Goal: Obtain resource: Download file/media

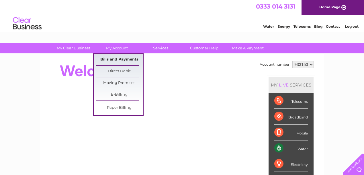
click at [108, 60] on link "Bills and Payments" at bounding box center [119, 59] width 47 height 11
click at [119, 62] on link "Bills and Payments" at bounding box center [119, 59] width 47 height 11
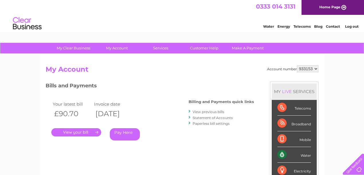
click at [205, 113] on link "View previous bills" at bounding box center [207, 112] width 31 height 4
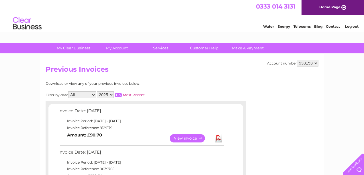
click at [202, 140] on link "View" at bounding box center [190, 139] width 42 height 8
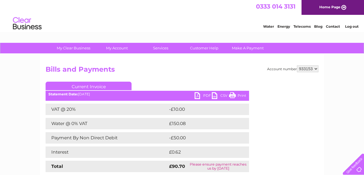
click at [198, 95] on link "PDF" at bounding box center [202, 96] width 17 height 8
click at [196, 93] on link "PDF" at bounding box center [202, 96] width 17 height 8
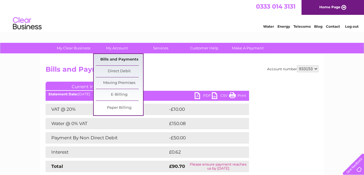
click at [113, 57] on link "Bills and Payments" at bounding box center [119, 59] width 47 height 11
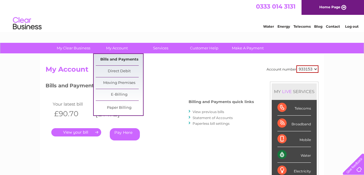
click at [112, 60] on link "Bills and Payments" at bounding box center [119, 59] width 47 height 11
click at [123, 59] on link "Bills and Payments" at bounding box center [119, 59] width 47 height 11
click at [108, 57] on link "Bills and Payments" at bounding box center [119, 59] width 47 height 11
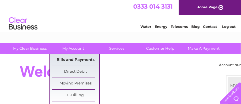
click at [73, 60] on link "Bills and Payments" at bounding box center [75, 59] width 47 height 11
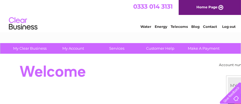
scroll to position [64, 0]
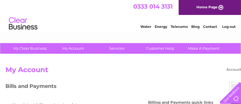
scroll to position [64, 0]
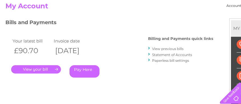
click at [159, 49] on link "View previous bills" at bounding box center [167, 48] width 31 height 4
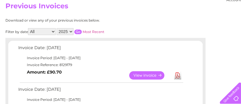
scroll to position [127, 0]
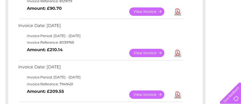
click at [156, 52] on link "View" at bounding box center [150, 53] width 42 height 8
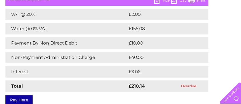
scroll to position [64, 0]
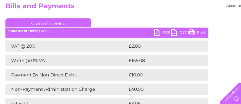
click at [158, 32] on link "PDF" at bounding box center [162, 33] width 17 height 8
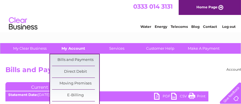
click at [78, 48] on link "My Account" at bounding box center [73, 48] width 47 height 11
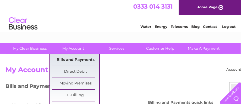
click at [72, 60] on link "Bills and Payments" at bounding box center [75, 59] width 47 height 11
click at [66, 58] on link "Bills and Payments" at bounding box center [75, 59] width 47 height 11
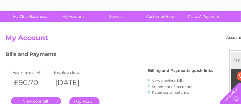
scroll to position [66, 0]
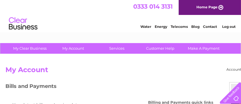
scroll to position [64, 0]
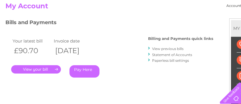
click at [161, 48] on link "View previous bills" at bounding box center [167, 48] width 31 height 4
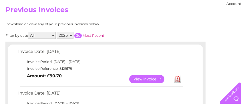
scroll to position [64, 0]
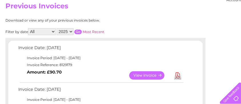
click at [155, 74] on link "View" at bounding box center [150, 75] width 42 height 8
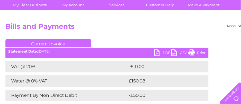
scroll to position [64, 0]
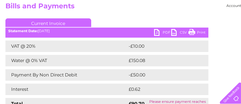
click at [156, 32] on link "PDF" at bounding box center [162, 33] width 17 height 8
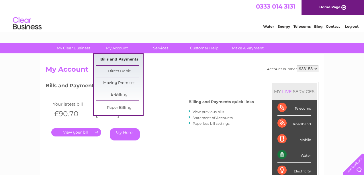
click at [119, 61] on link "Bills and Payments" at bounding box center [119, 59] width 47 height 11
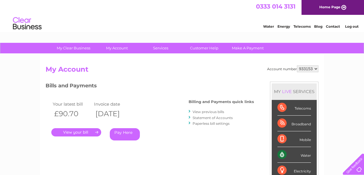
click at [204, 112] on link "View previous bills" at bounding box center [207, 112] width 31 height 4
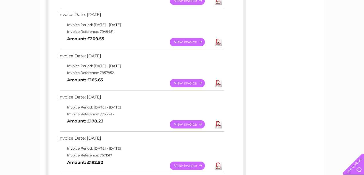
scroll to position [191, 0]
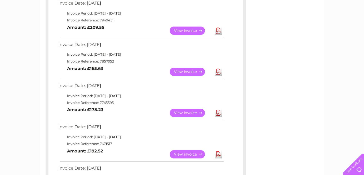
click at [200, 72] on link "View" at bounding box center [190, 72] width 42 height 8
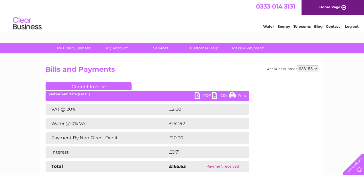
scroll to position [32, 0]
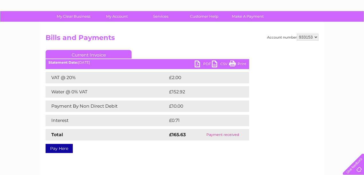
click at [198, 65] on link "PDF" at bounding box center [202, 65] width 17 height 8
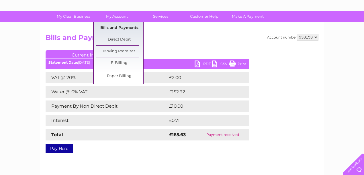
click at [112, 30] on link "Bills and Payments" at bounding box center [119, 27] width 47 height 11
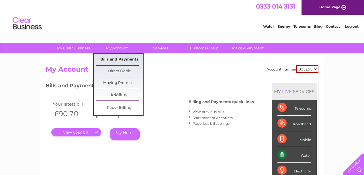
click at [121, 59] on link "Bills and Payments" at bounding box center [119, 59] width 47 height 11
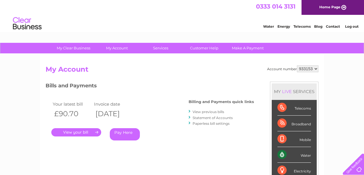
click at [204, 112] on link "View previous bills" at bounding box center [207, 112] width 31 height 4
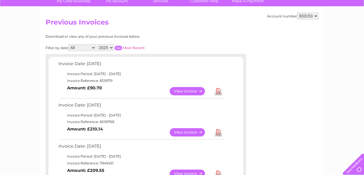
scroll to position [64, 0]
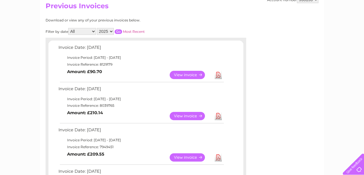
click at [192, 115] on link "View" at bounding box center [190, 116] width 42 height 8
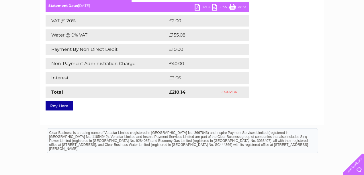
scroll to position [46, 0]
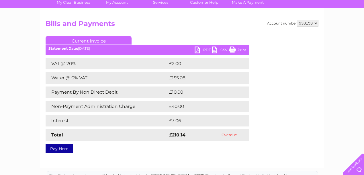
click at [197, 52] on link "PDF" at bounding box center [202, 51] width 17 height 8
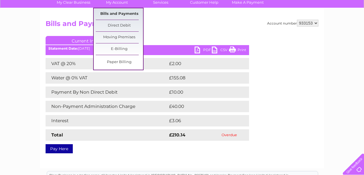
click at [109, 14] on link "Bills and Payments" at bounding box center [119, 13] width 47 height 11
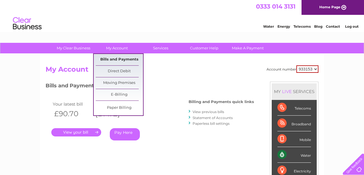
click at [117, 58] on link "Bills and Payments" at bounding box center [119, 59] width 47 height 11
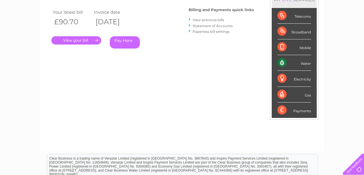
scroll to position [42, 0]
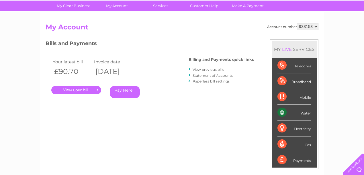
click at [214, 70] on link "View previous bills" at bounding box center [207, 70] width 31 height 4
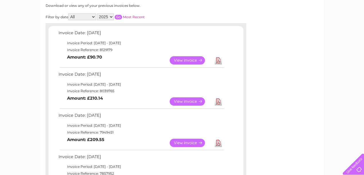
scroll to position [32, 0]
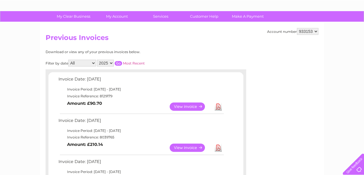
click at [189, 108] on link "View" at bounding box center [190, 107] width 42 height 8
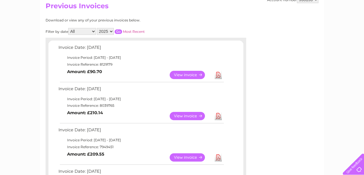
scroll to position [95, 0]
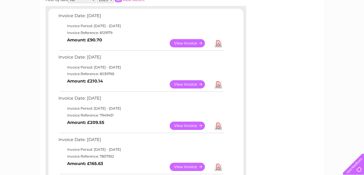
click at [189, 170] on link "View" at bounding box center [190, 167] width 42 height 8
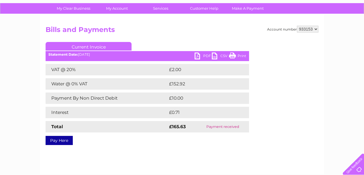
scroll to position [32, 0]
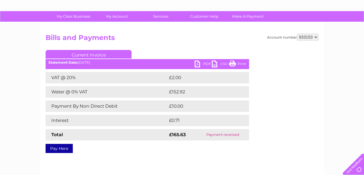
click at [198, 66] on link "PDF" at bounding box center [202, 65] width 17 height 8
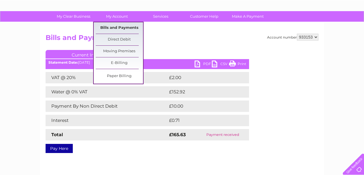
click at [117, 27] on link "Bills and Payments" at bounding box center [119, 27] width 47 height 11
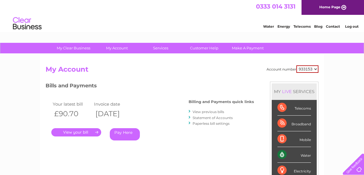
click at [200, 111] on link "View previous bills" at bounding box center [207, 112] width 31 height 4
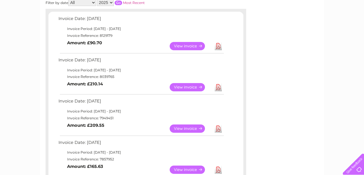
scroll to position [127, 0]
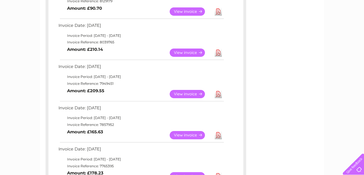
click at [219, 93] on link "Download" at bounding box center [217, 94] width 7 height 8
click at [193, 93] on link "View" at bounding box center [190, 94] width 42 height 8
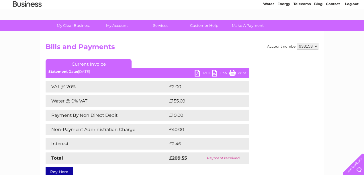
scroll to position [32, 0]
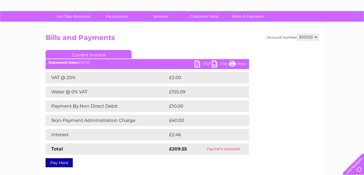
click at [200, 64] on link "PDF" at bounding box center [202, 65] width 17 height 8
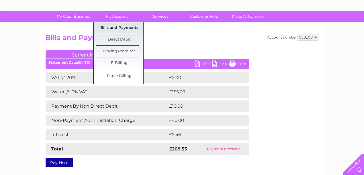
click at [119, 27] on link "Bills and Payments" at bounding box center [119, 27] width 47 height 11
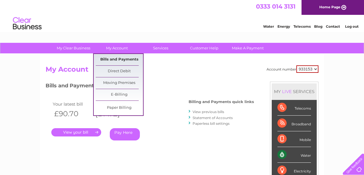
click at [117, 57] on link "Bills and Payments" at bounding box center [119, 59] width 47 height 11
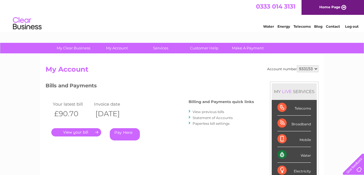
click at [207, 113] on link "View previous bills" at bounding box center [207, 112] width 31 height 4
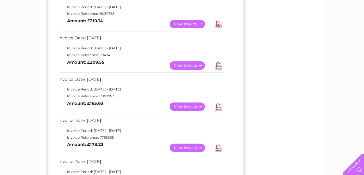
scroll to position [159, 0]
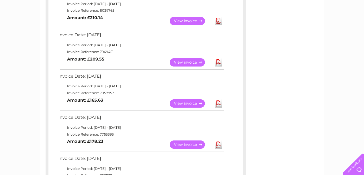
click at [197, 62] on link "View" at bounding box center [190, 62] width 42 height 8
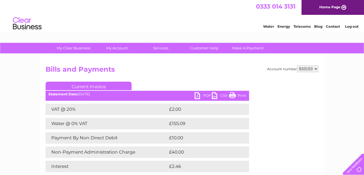
click at [197, 96] on link "PDF" at bounding box center [202, 96] width 17 height 8
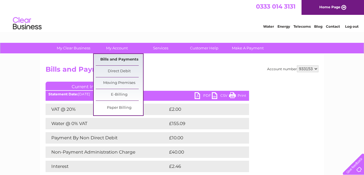
click at [118, 59] on link "Bills and Payments" at bounding box center [119, 59] width 47 height 11
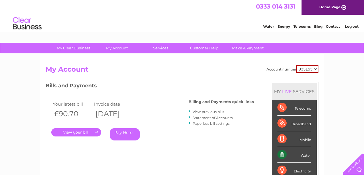
click at [201, 117] on link "Statement of Accounts" at bounding box center [212, 118] width 40 height 4
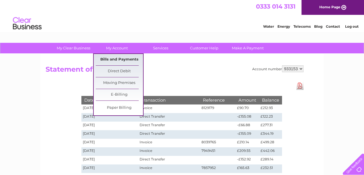
click at [115, 58] on link "Bills and Payments" at bounding box center [119, 59] width 47 height 11
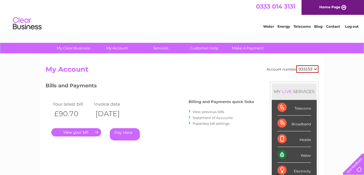
click at [203, 112] on link "View previous bills" at bounding box center [207, 112] width 31 height 4
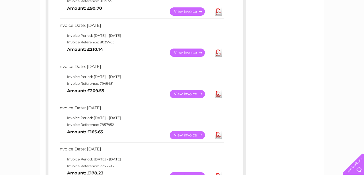
scroll to position [127, 0]
click at [218, 54] on link "Download" at bounding box center [217, 53] width 7 height 8
click at [195, 52] on link "View" at bounding box center [190, 53] width 42 height 8
click at [186, 52] on link "View" at bounding box center [190, 53] width 42 height 8
click at [201, 52] on link "View" at bounding box center [190, 53] width 42 height 8
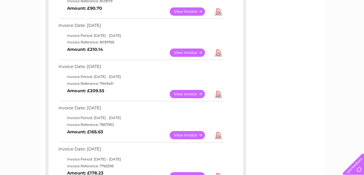
click at [219, 54] on link "Download" at bounding box center [217, 53] width 7 height 8
click at [180, 53] on link "View" at bounding box center [190, 53] width 42 height 8
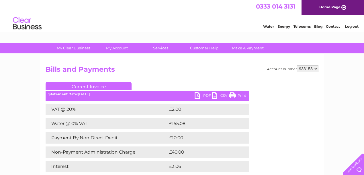
scroll to position [32, 0]
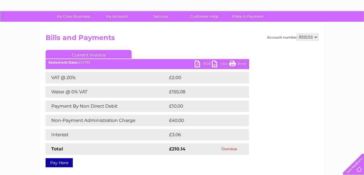
click at [197, 66] on link "PDF" at bounding box center [202, 65] width 17 height 8
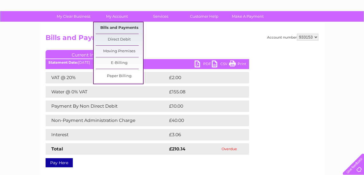
click at [114, 25] on link "Bills and Payments" at bounding box center [119, 27] width 47 height 11
click at [117, 28] on link "Bills and Payments" at bounding box center [119, 27] width 47 height 11
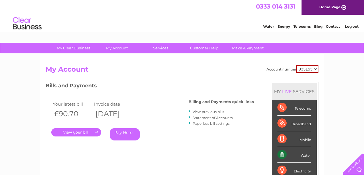
click at [76, 133] on link "." at bounding box center [76, 133] width 50 height 8
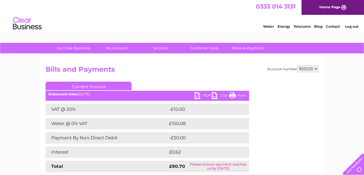
scroll to position [64, 0]
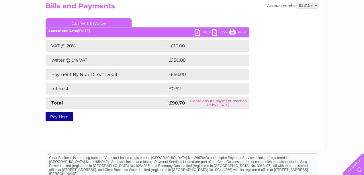
click at [198, 34] on link "PDF" at bounding box center [202, 33] width 17 height 8
click at [108, 125] on div "Account number 933153 Bills and Payments Current Invoice PDF CSV Print VAT @ 20%" at bounding box center [181, 71] width 283 height 160
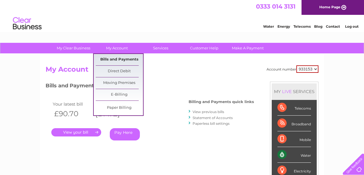
click at [109, 57] on link "Bills and Payments" at bounding box center [119, 59] width 47 height 11
click at [110, 62] on link "Bills and Payments" at bounding box center [119, 59] width 47 height 11
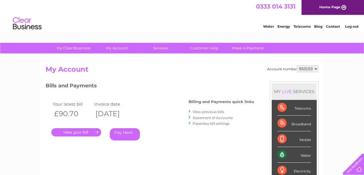
click at [208, 113] on link "View previous bills" at bounding box center [207, 112] width 31 height 4
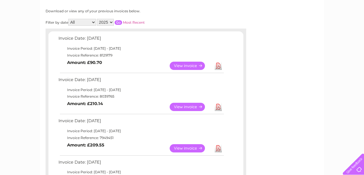
scroll to position [64, 0]
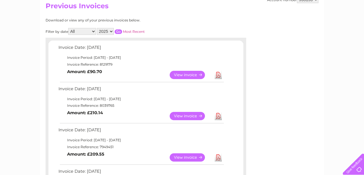
click at [216, 117] on link "Download" at bounding box center [217, 116] width 7 height 8
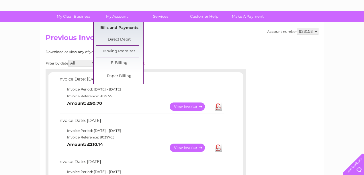
click at [112, 27] on link "Bills and Payments" at bounding box center [119, 27] width 47 height 11
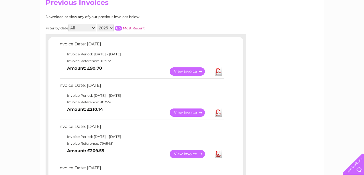
scroll to position [95, 0]
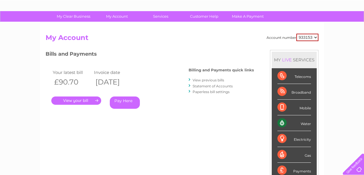
scroll to position [32, 0]
